Goal: Task Accomplishment & Management: Complete application form

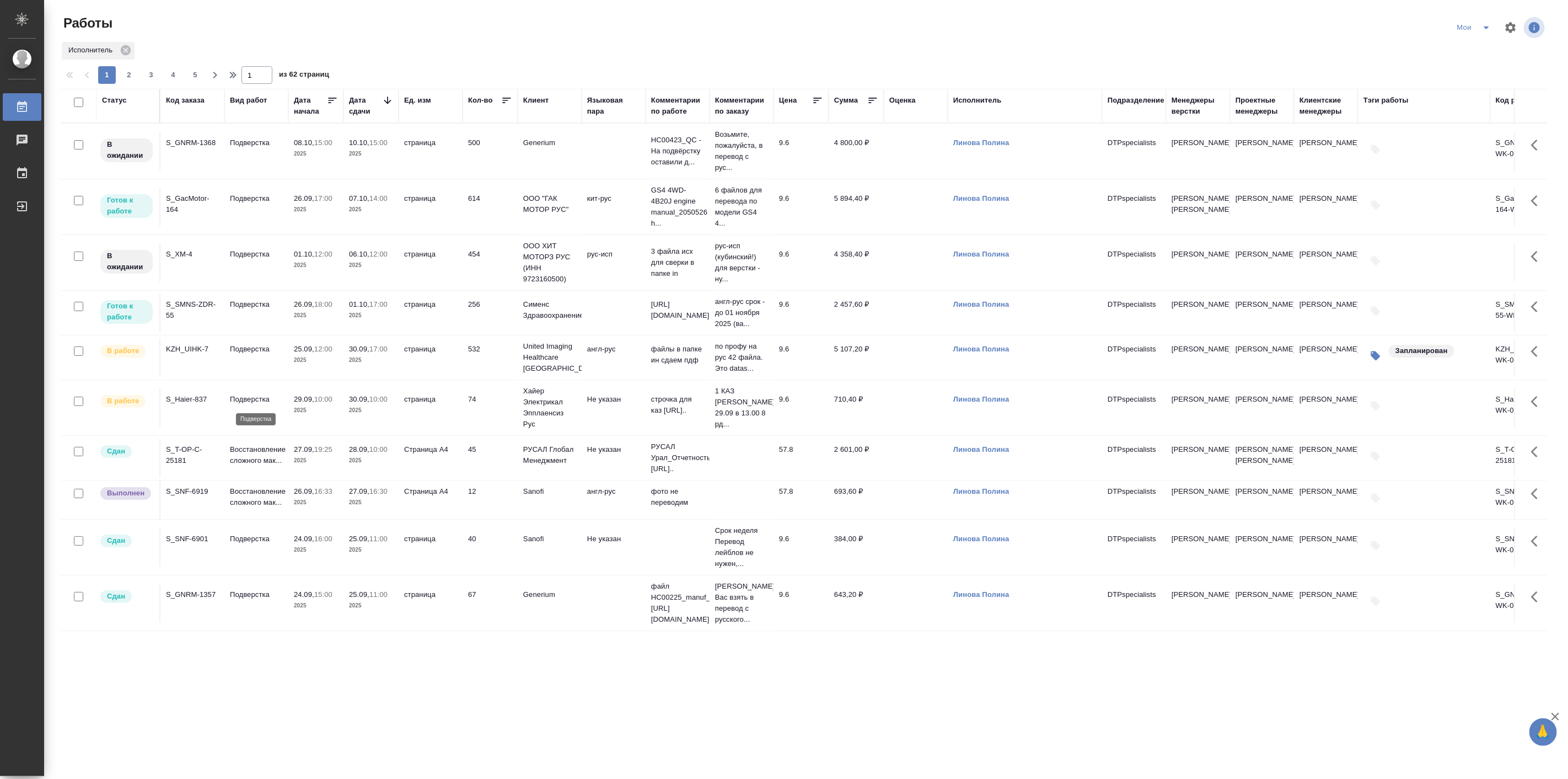
click at [246, 394] on p "Подверстка" at bounding box center [256, 399] width 53 height 11
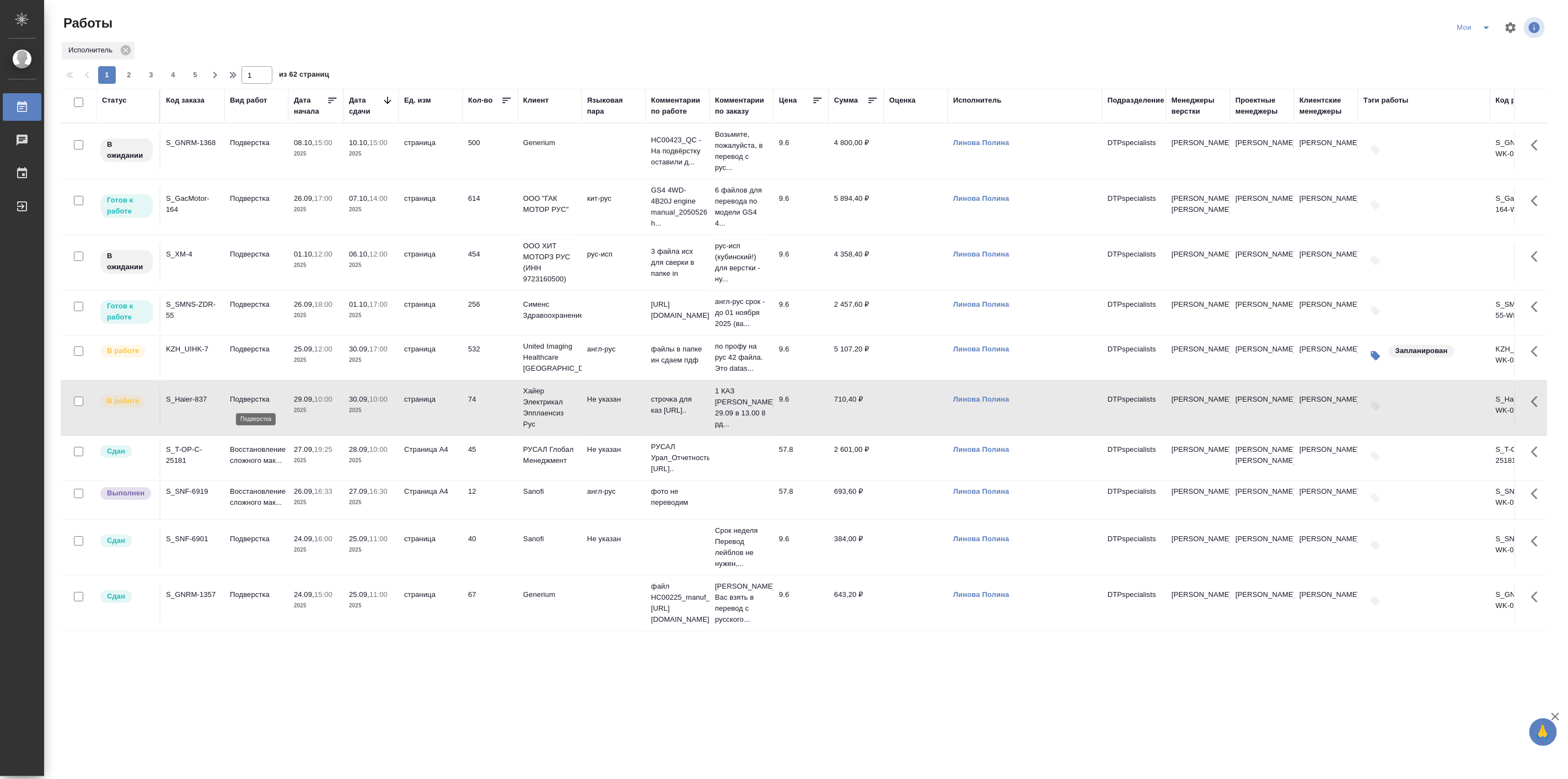
click at [246, 394] on td "Подверстка" at bounding box center [256, 407] width 64 height 39
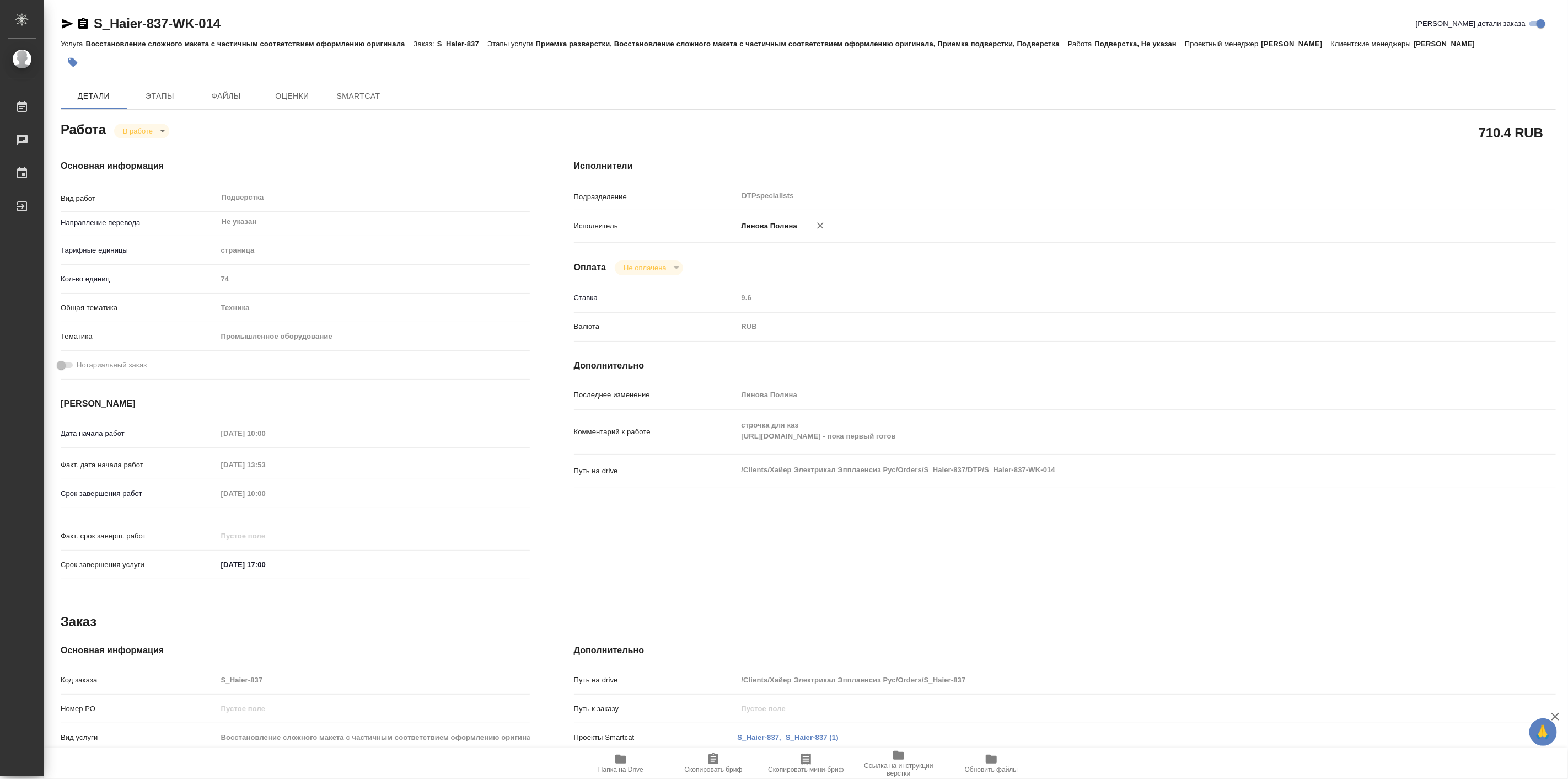
type textarea "x"
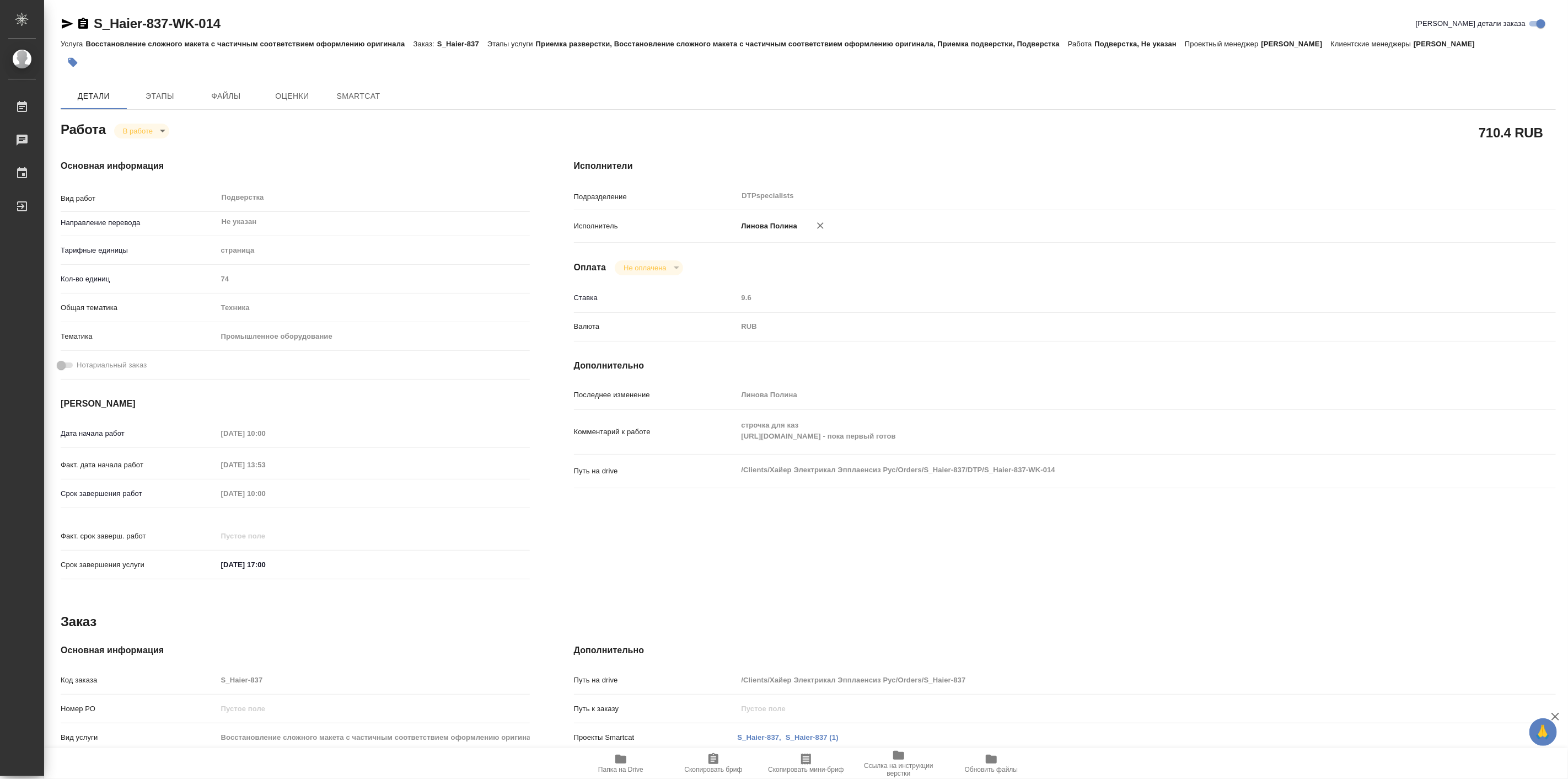
type textarea "x"
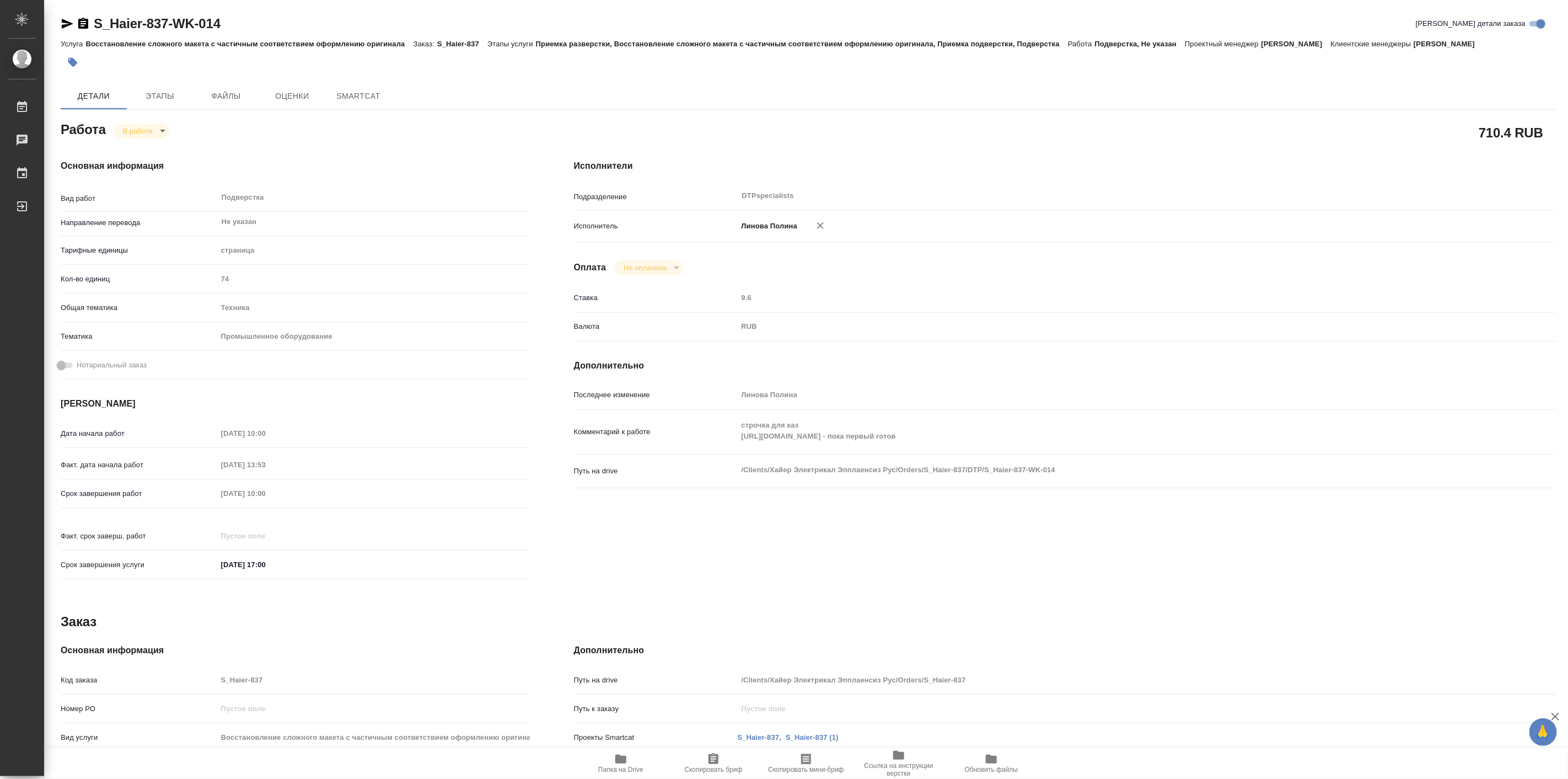
type textarea "x"
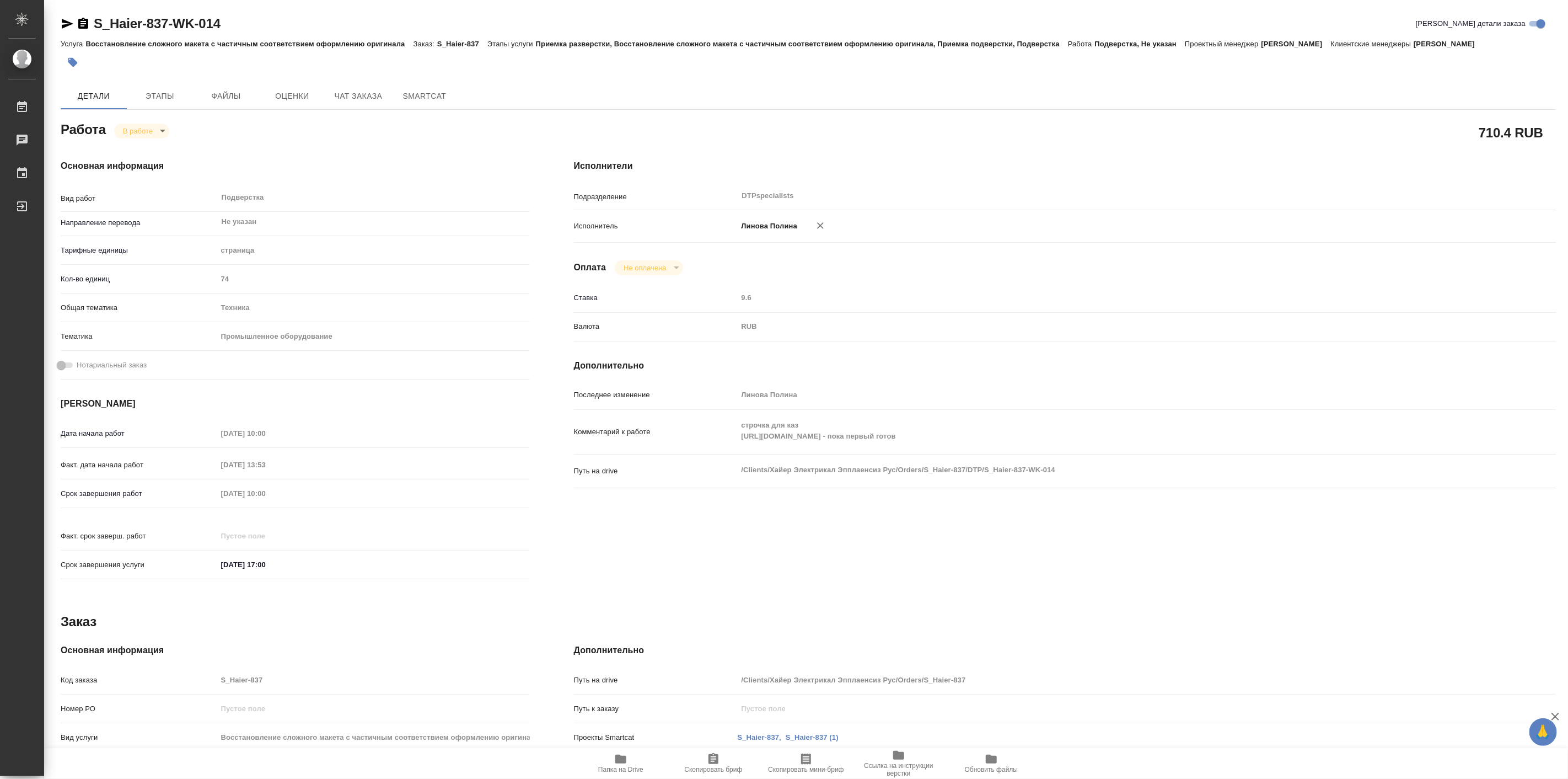
type textarea "x"
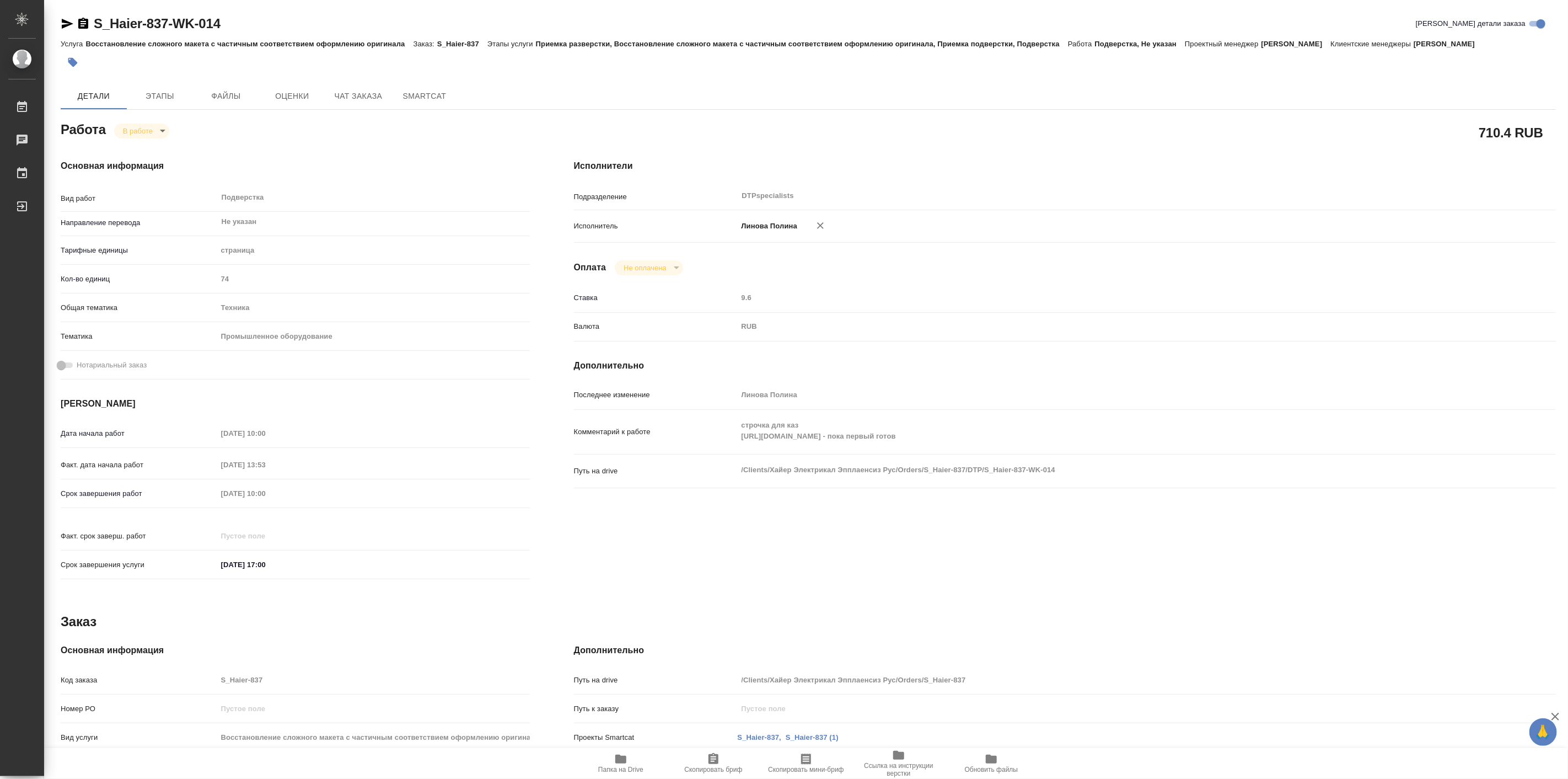
scroll to position [204, 0]
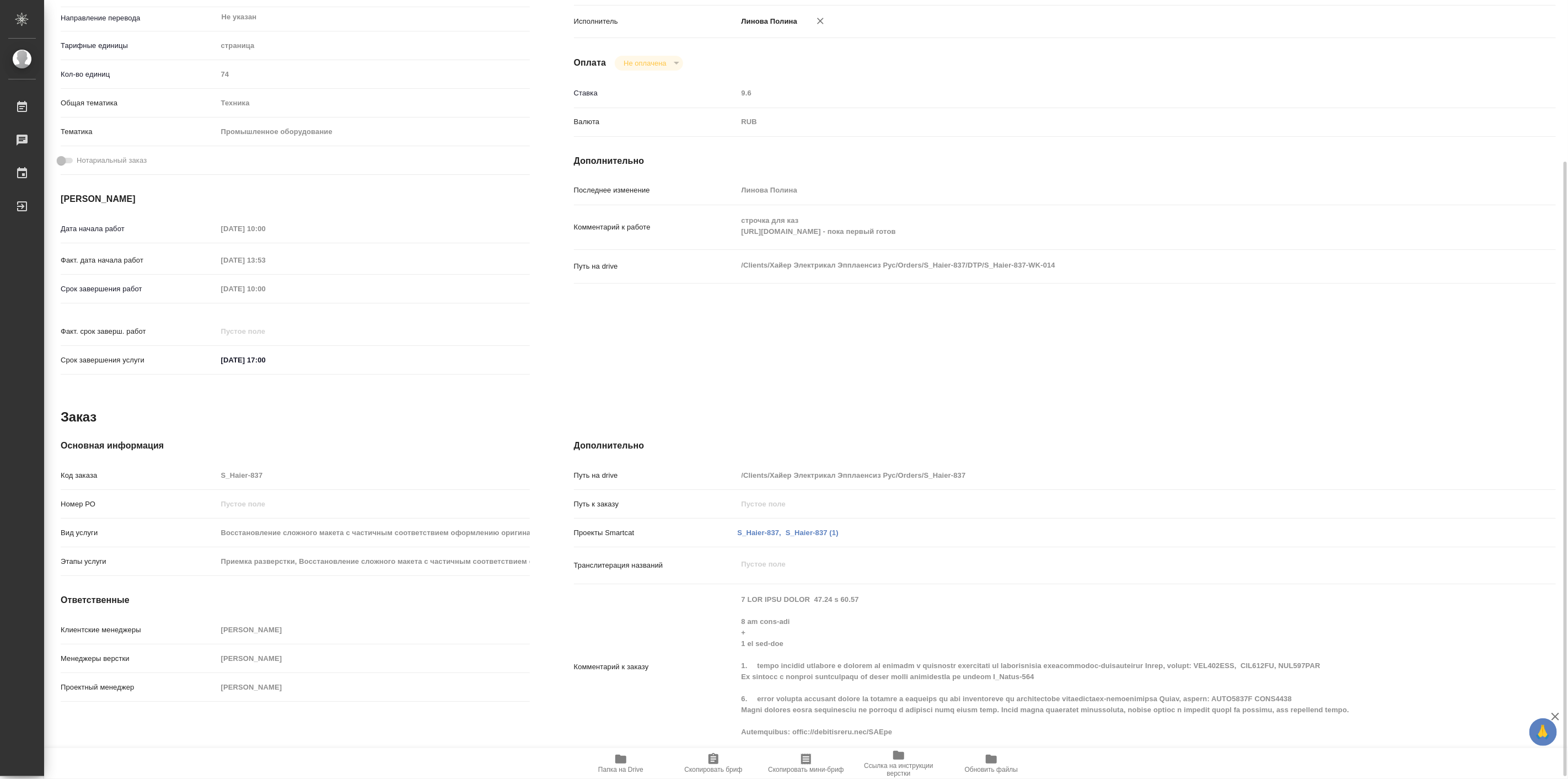
type textarea "x"
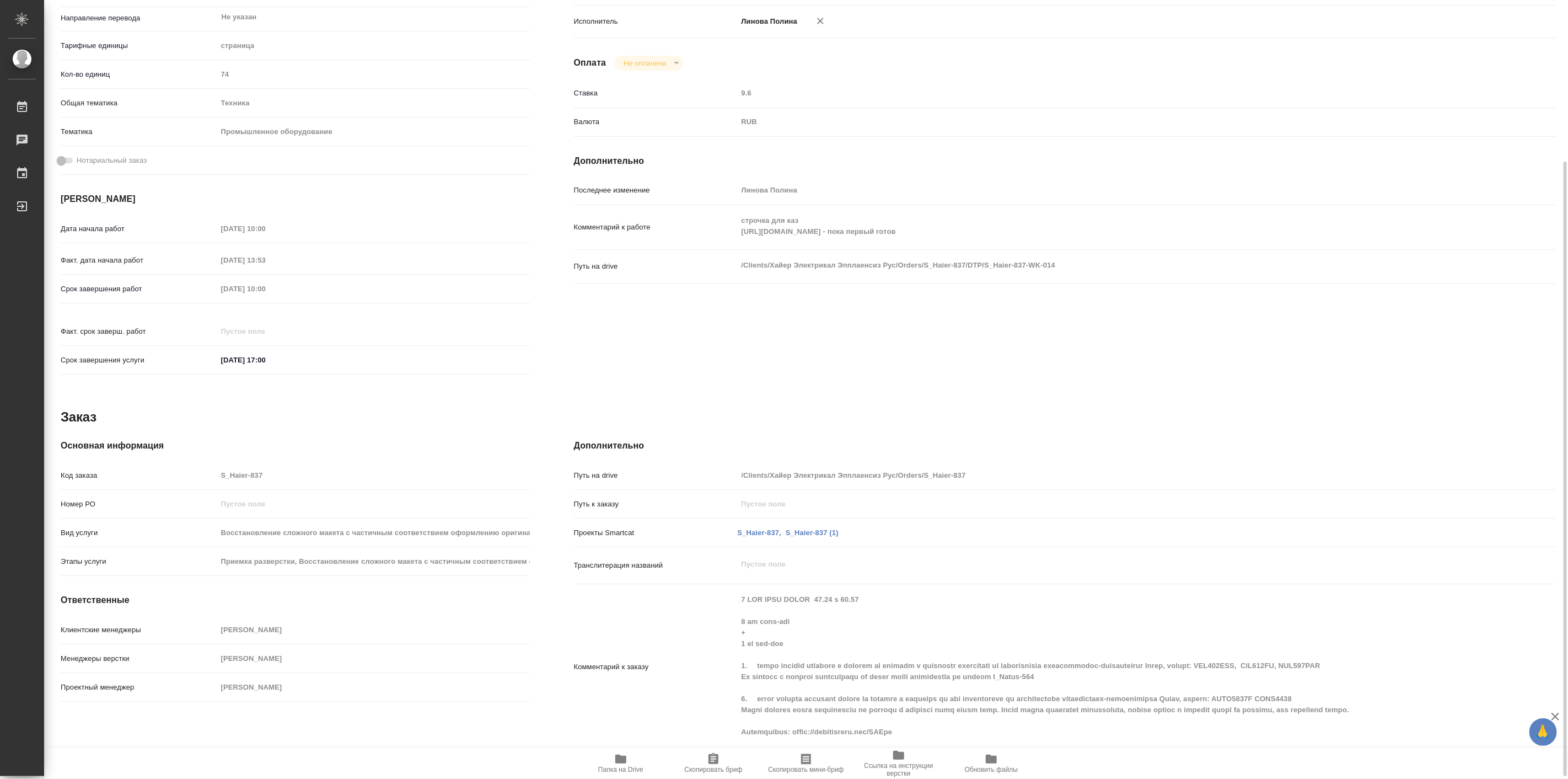
type textarea "x"
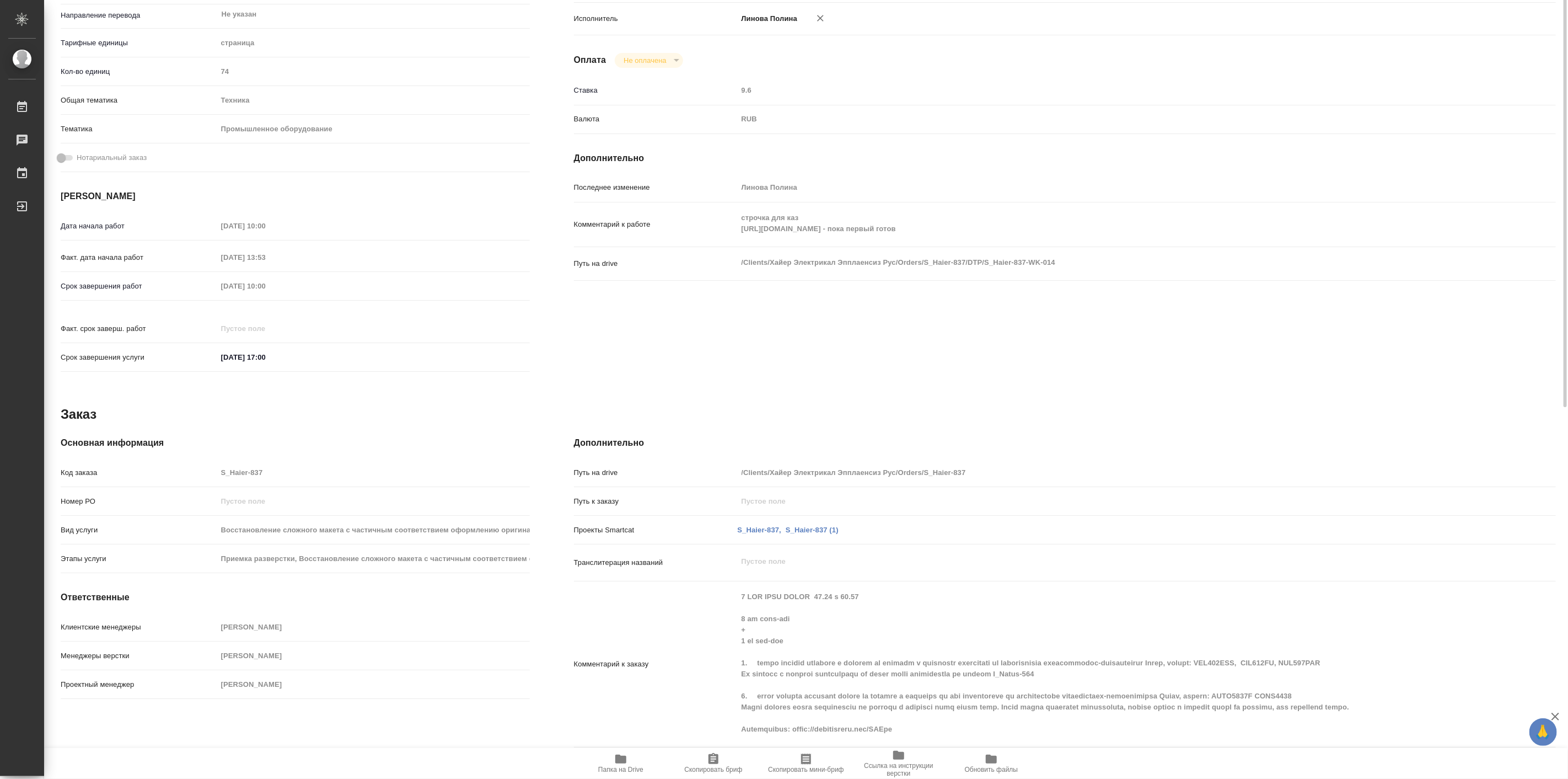
scroll to position [0, 0]
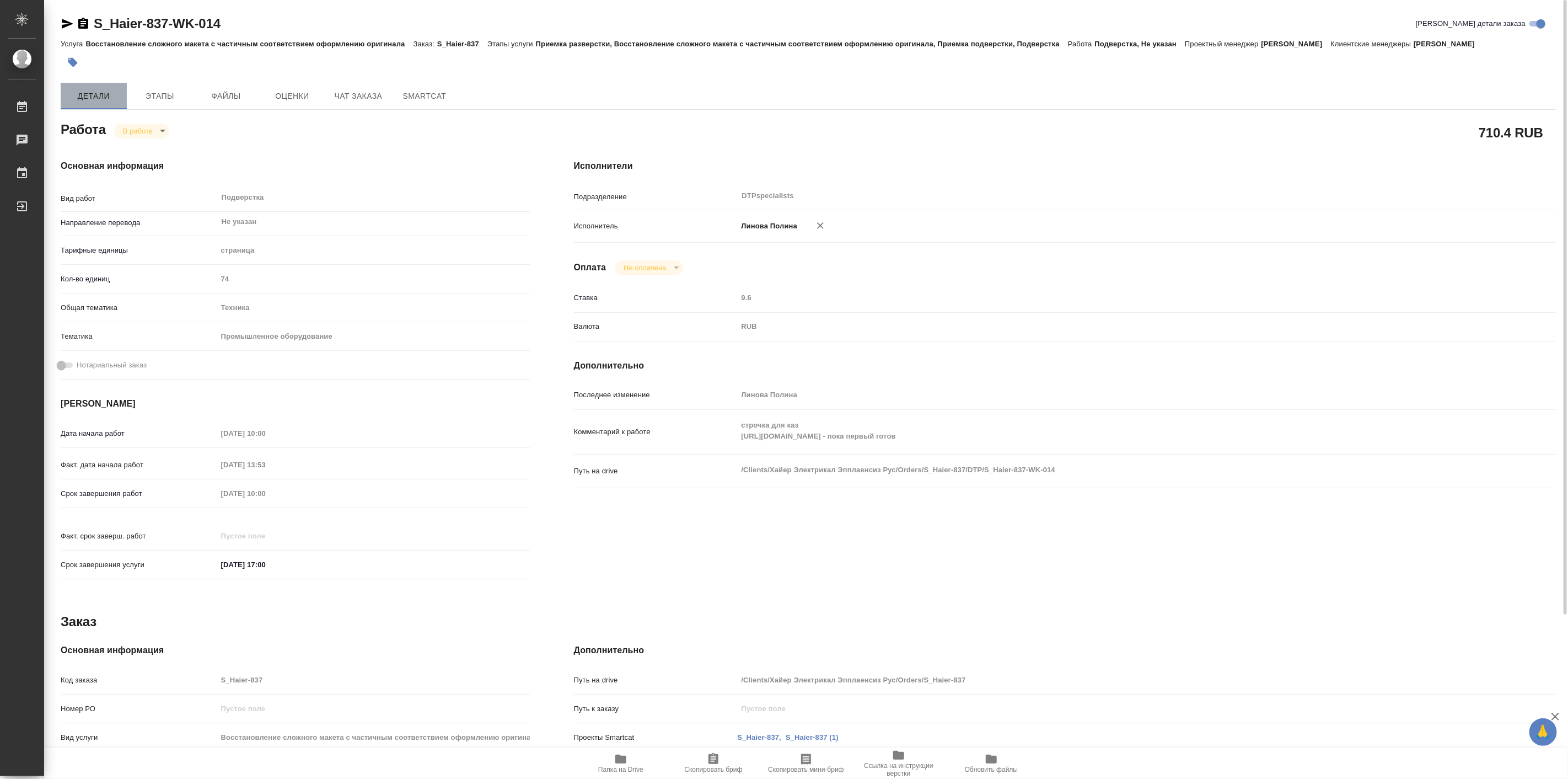
click at [95, 94] on span "Детали" at bounding box center [94, 96] width 53 height 14
